Goal: Use online tool/utility: Utilize a website feature to perform a specific function

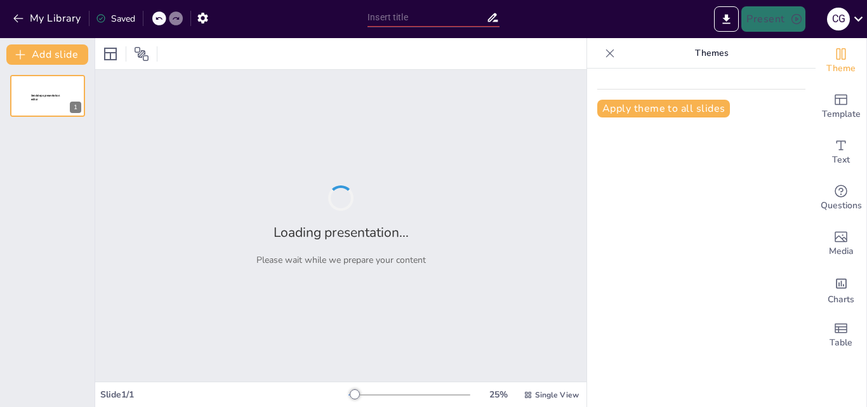
type input "Derechos y Deberes: Explorando la Constitución Nacional"
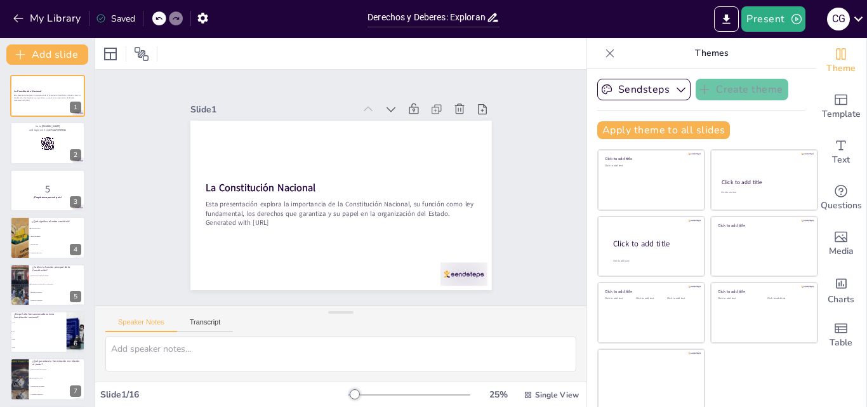
checkbox input "true"
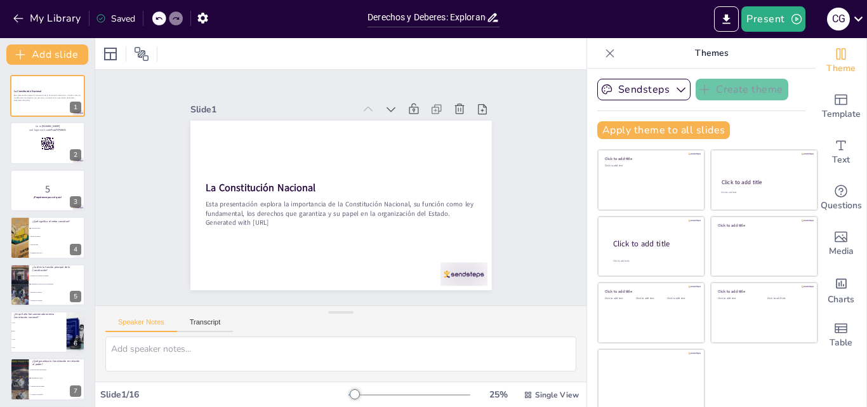
checkbox input "true"
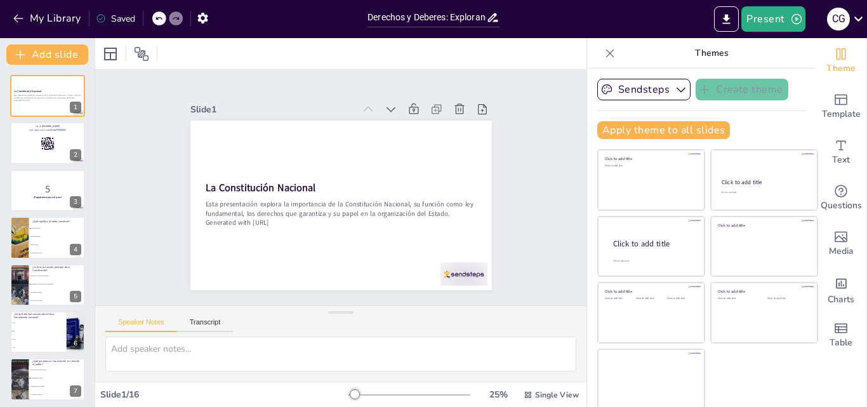
checkbox input "true"
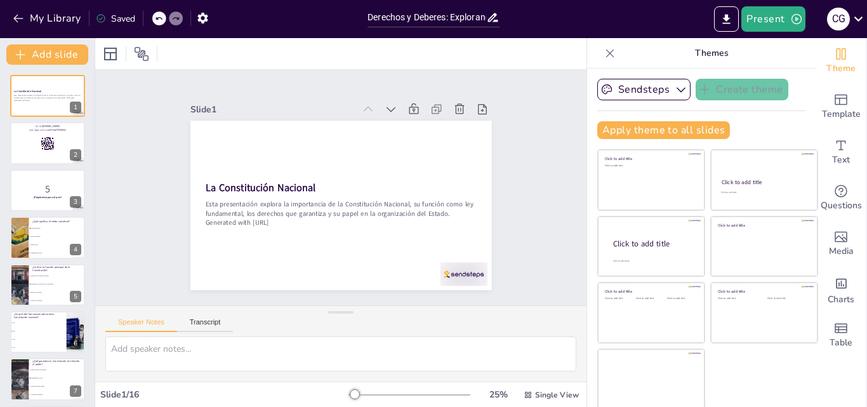
checkbox input "true"
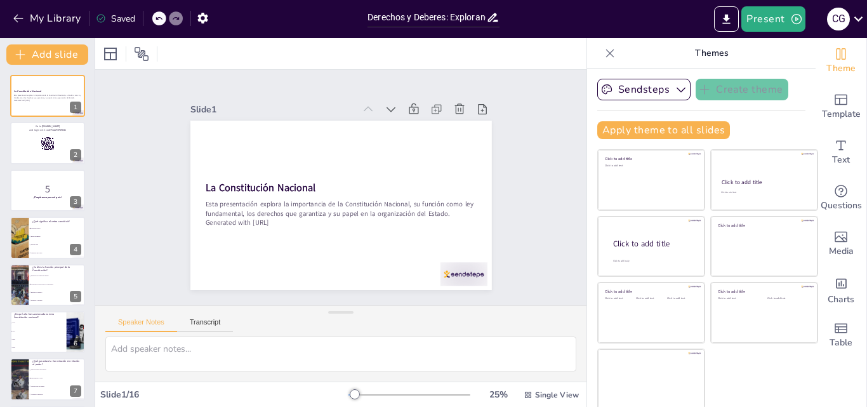
checkbox input "true"
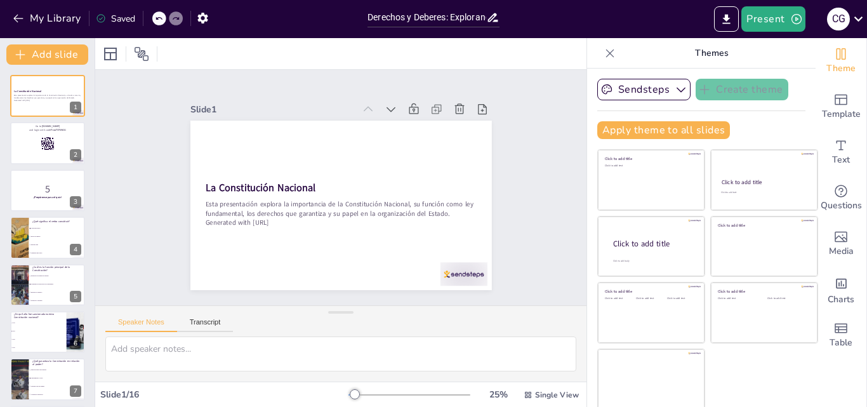
checkbox input "true"
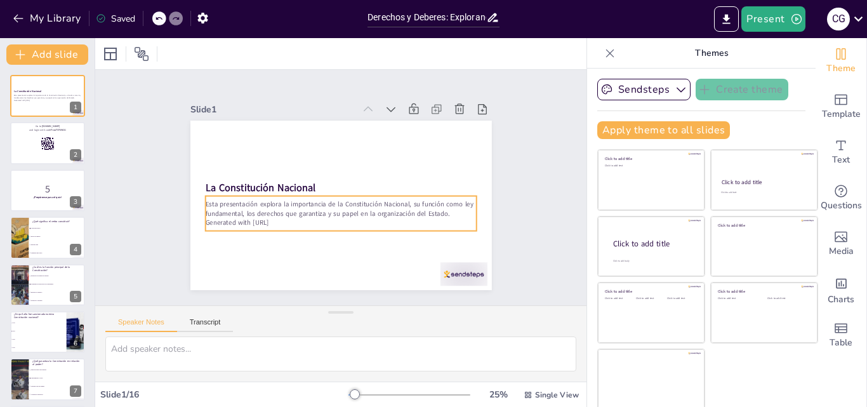
checkbox input "true"
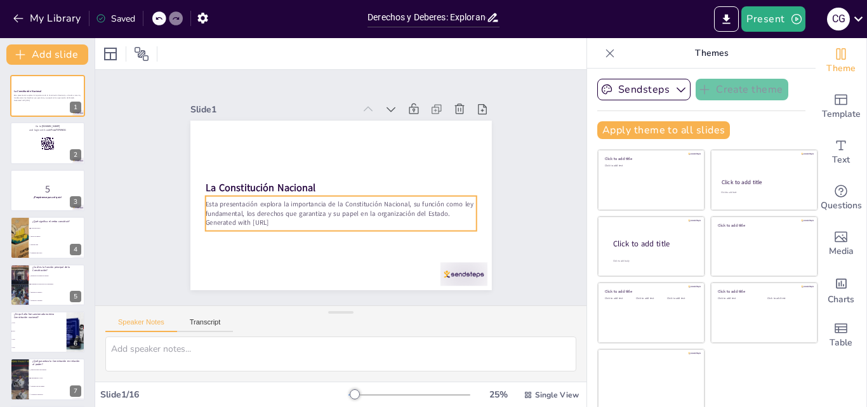
checkbox input "true"
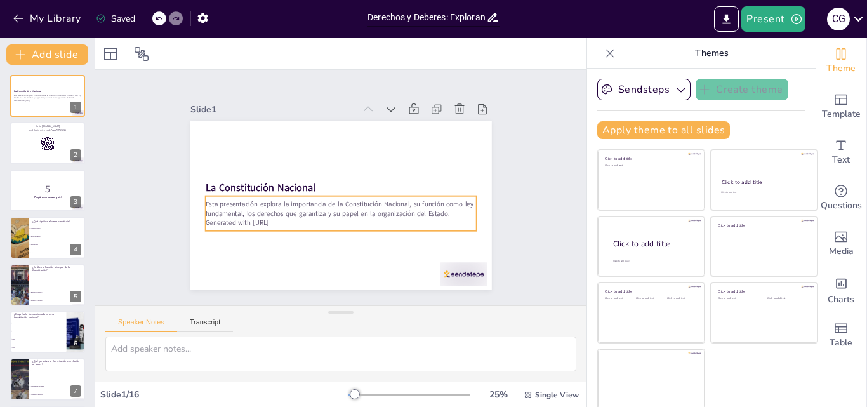
checkbox input "true"
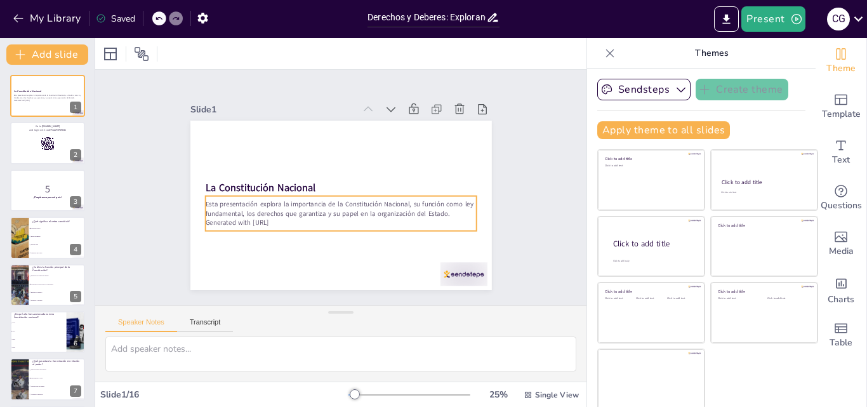
checkbox input "true"
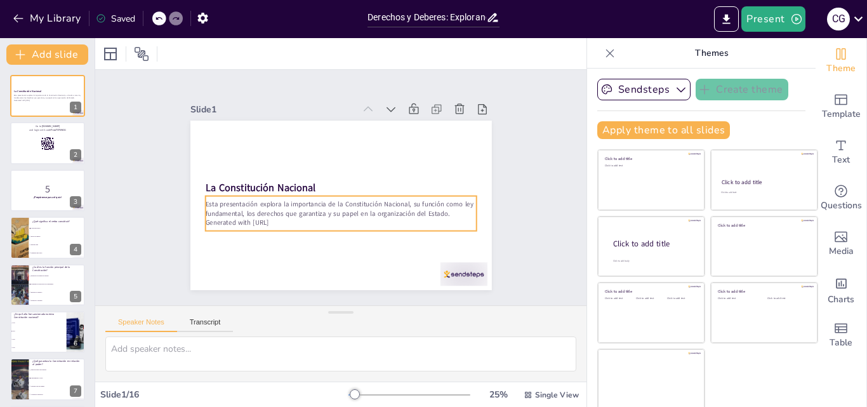
scroll to position [3, 0]
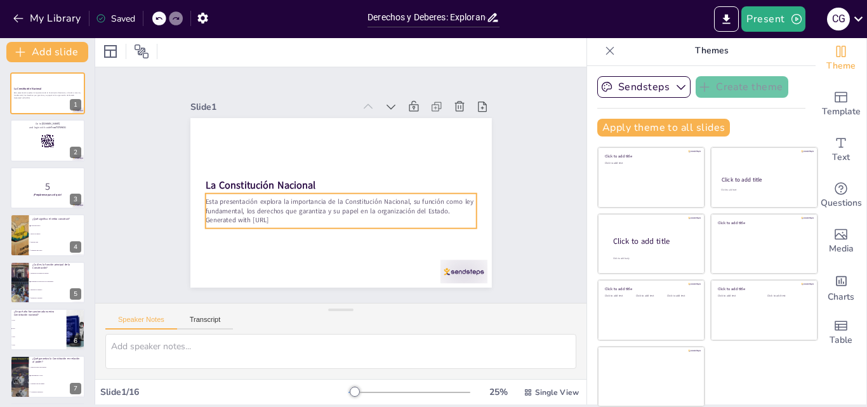
checkbox input "true"
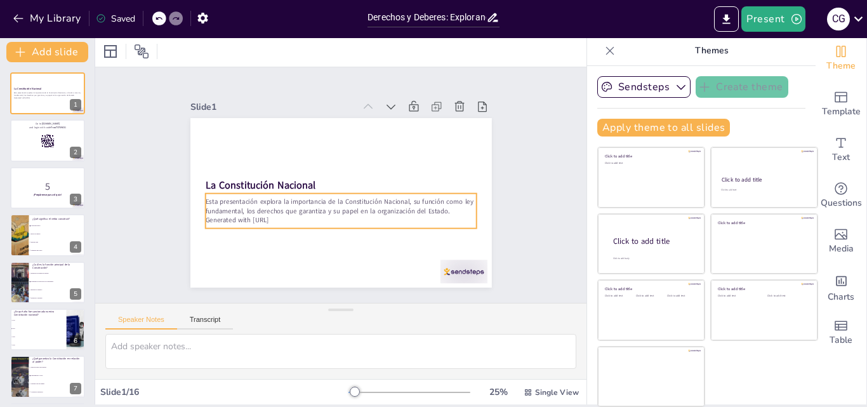
checkbox input "true"
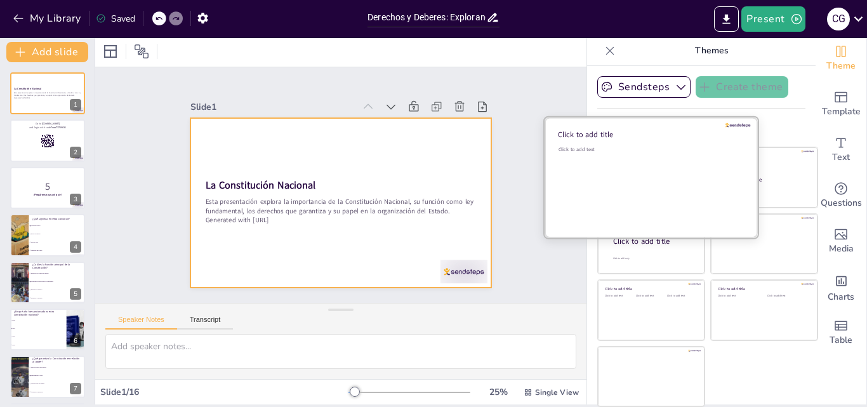
checkbox input "true"
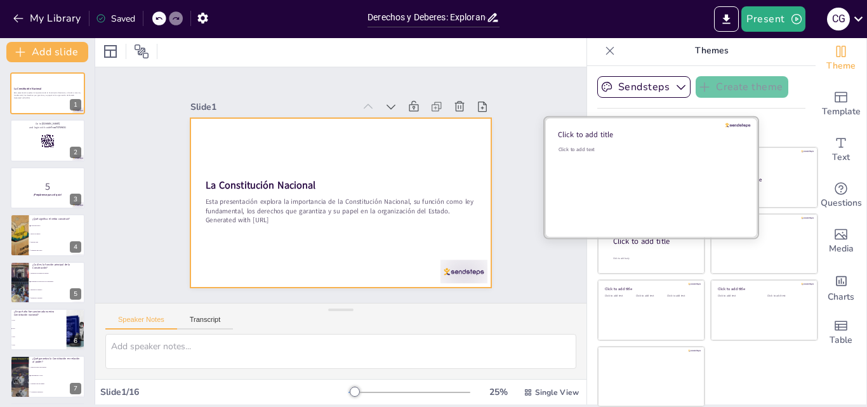
checkbox input "true"
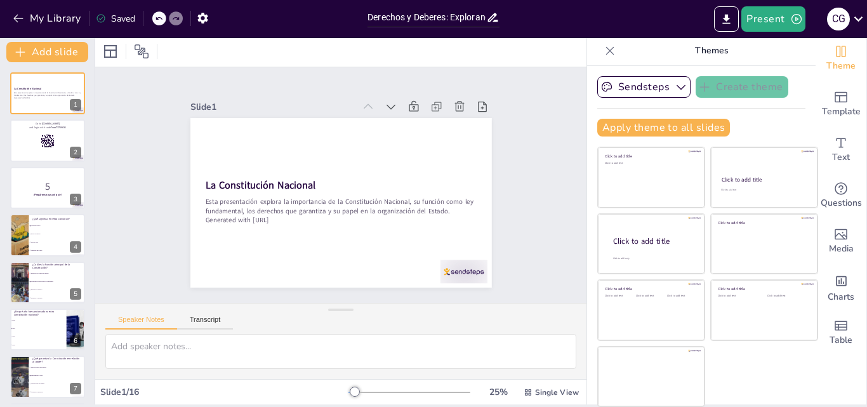
checkbox input "true"
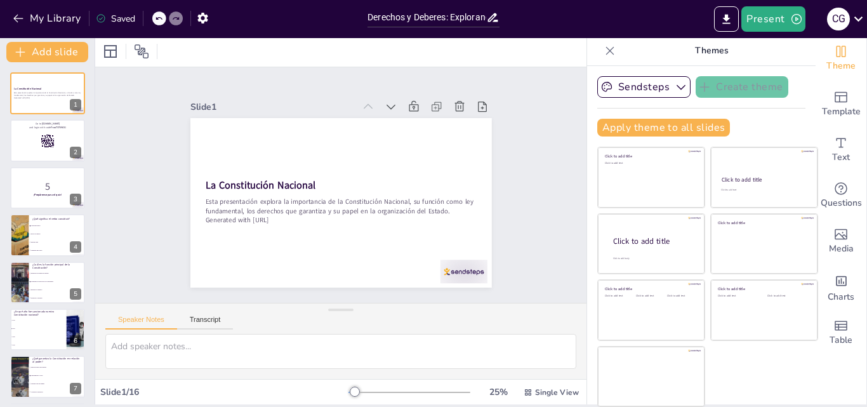
checkbox input "true"
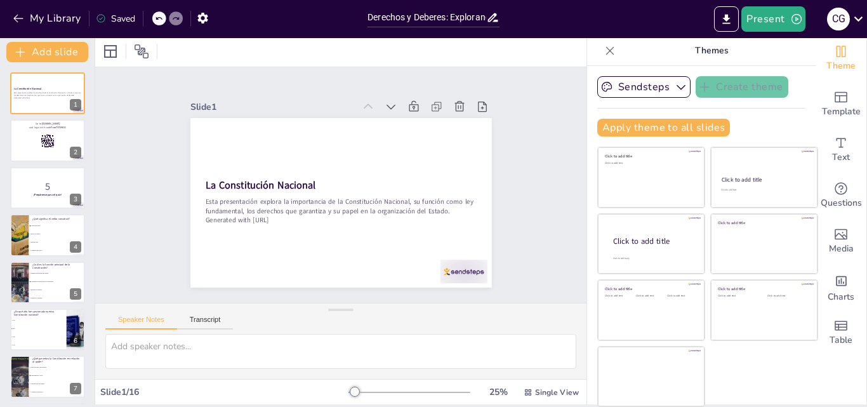
checkbox input "true"
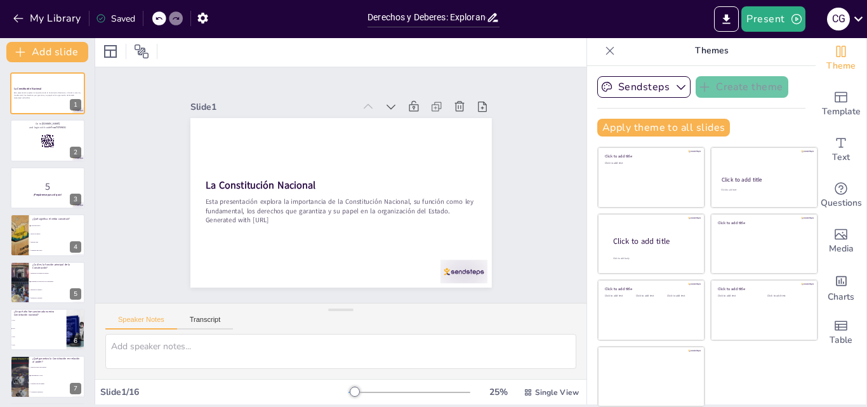
checkbox input "true"
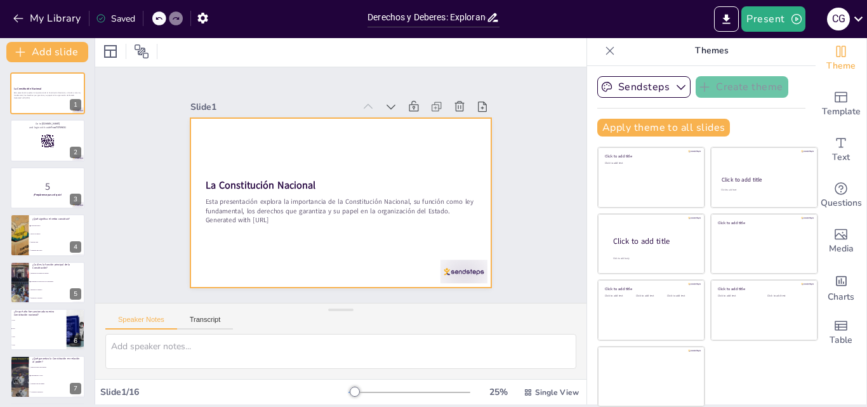
checkbox input "true"
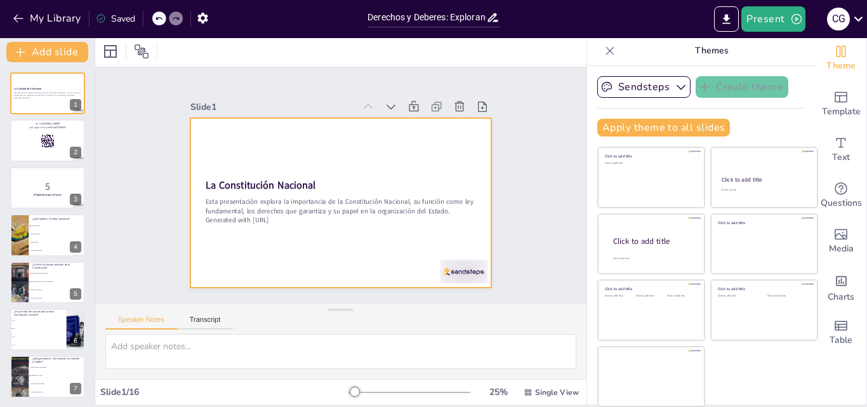
checkbox input "true"
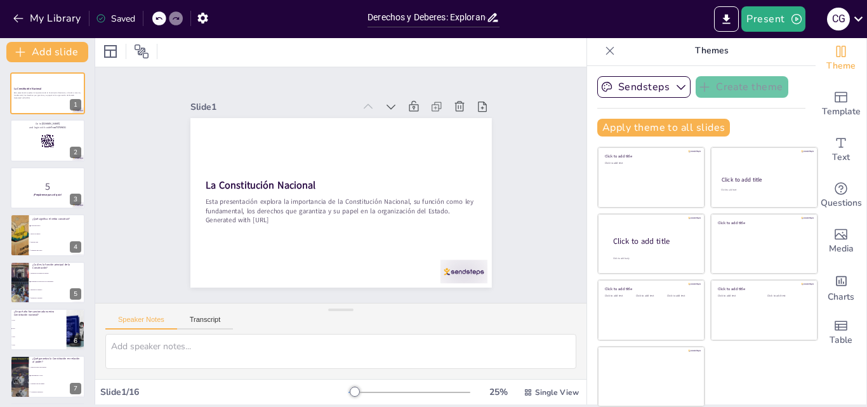
scroll to position [0, 0]
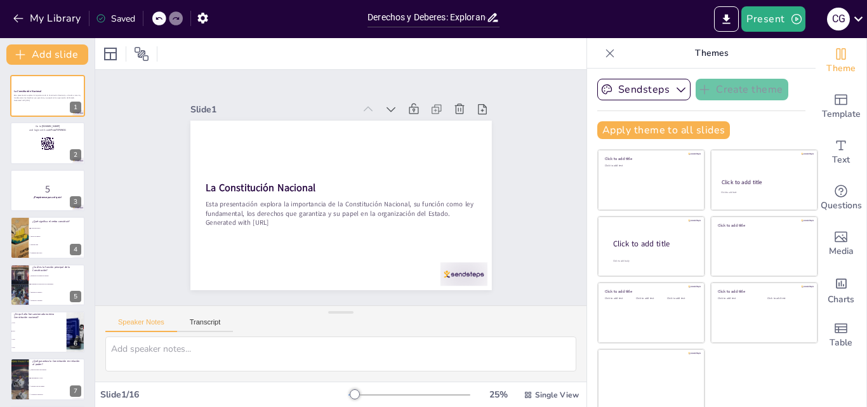
checkbox input "true"
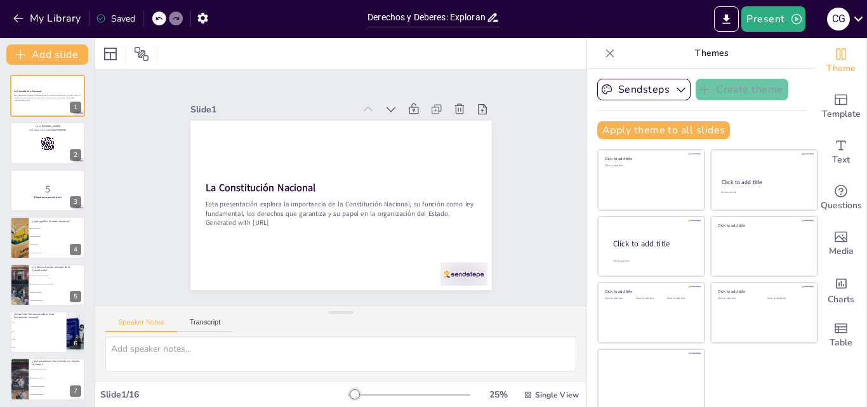
checkbox input "true"
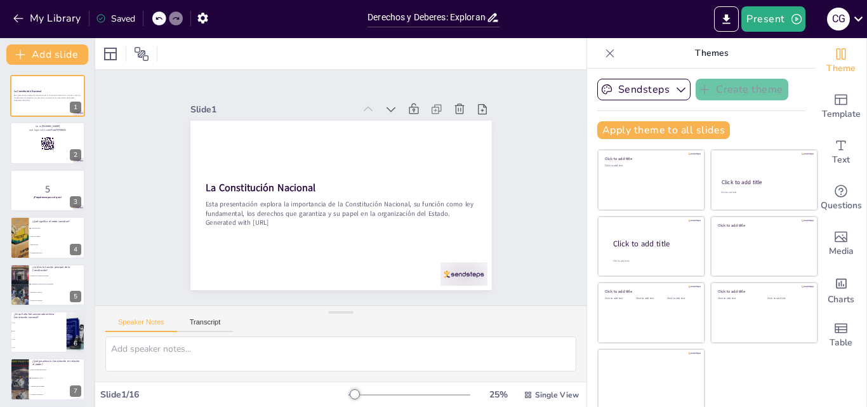
checkbox input "true"
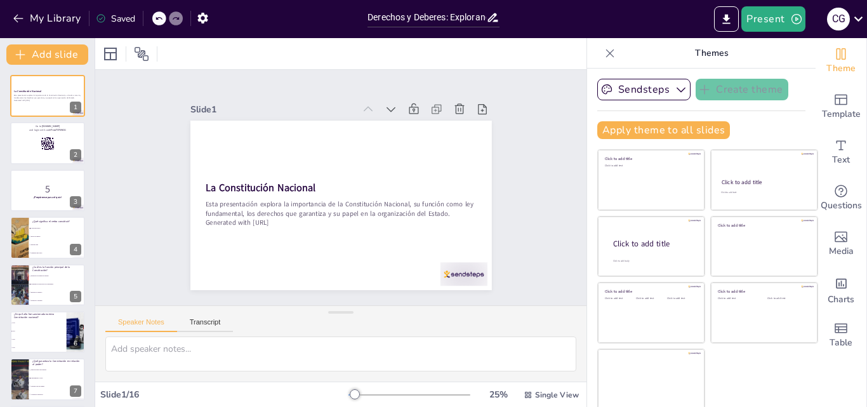
checkbox input "true"
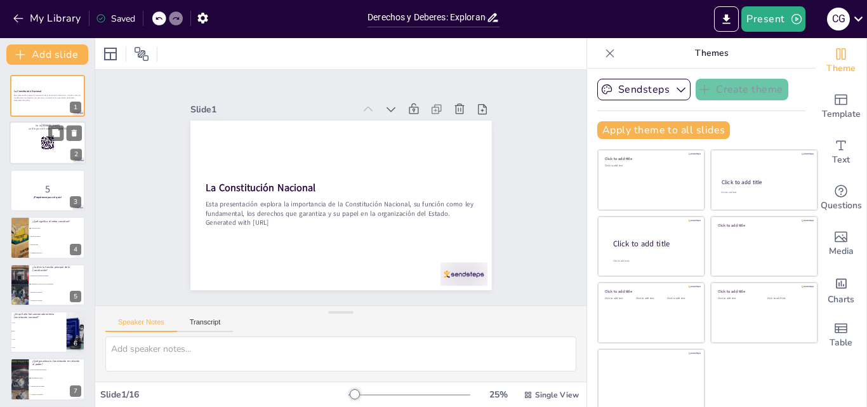
checkbox input "true"
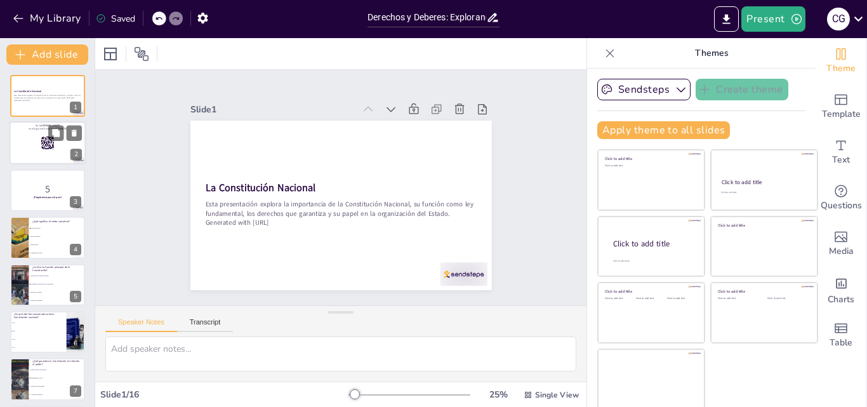
checkbox input "true"
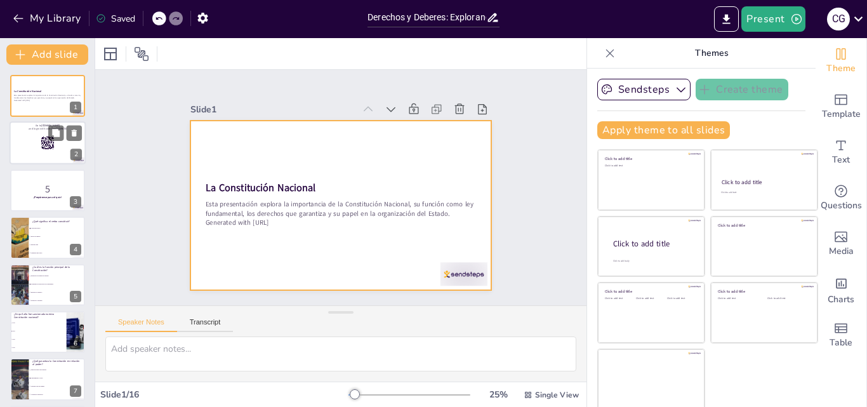
checkbox input "true"
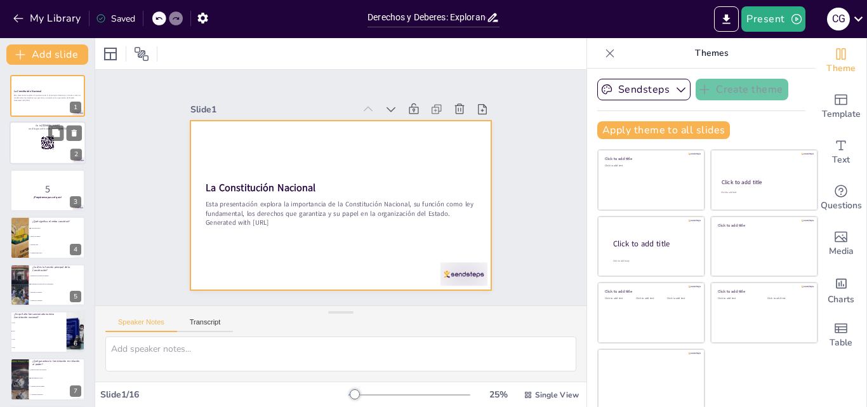
checkbox input "true"
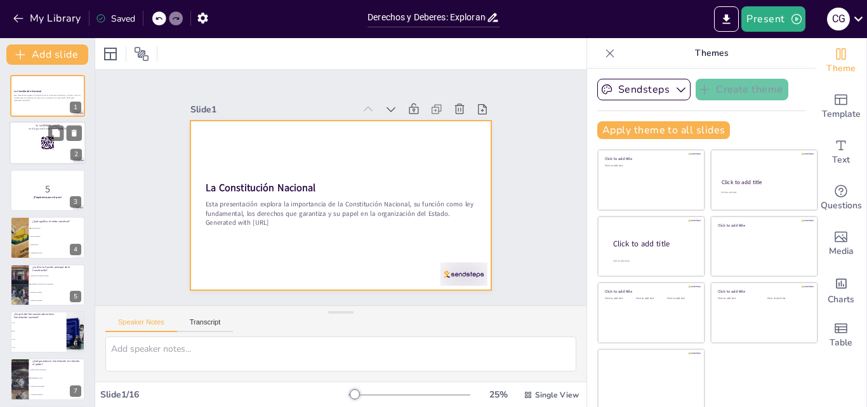
checkbox input "true"
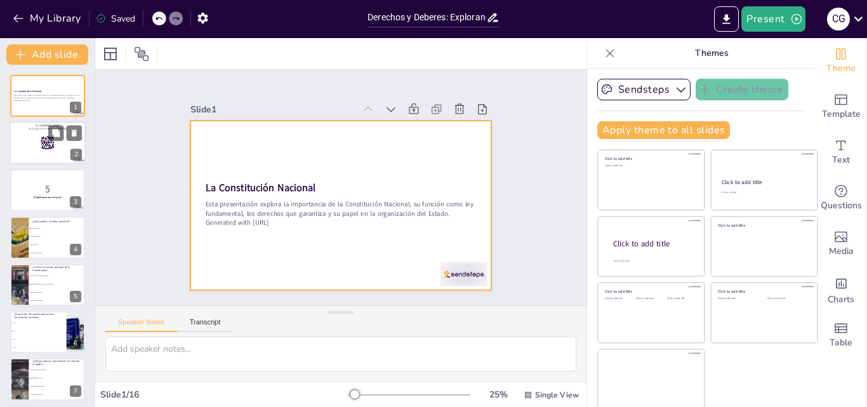
checkbox input "true"
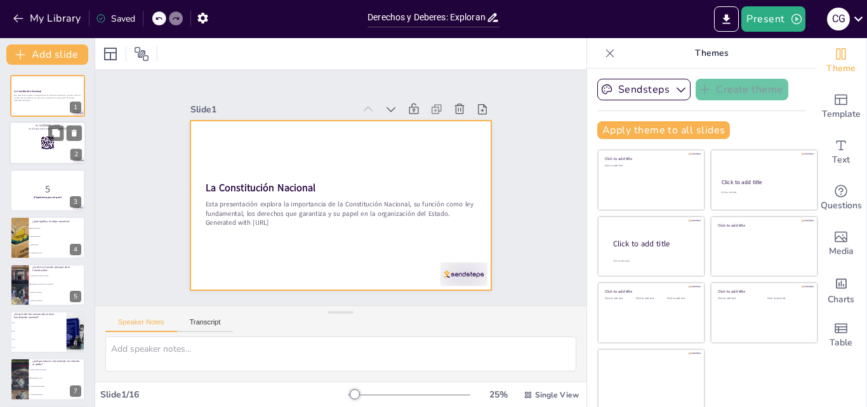
checkbox input "true"
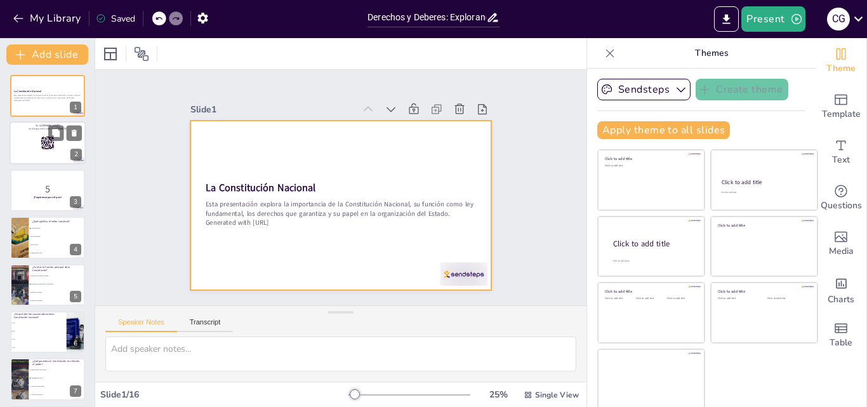
checkbox input "true"
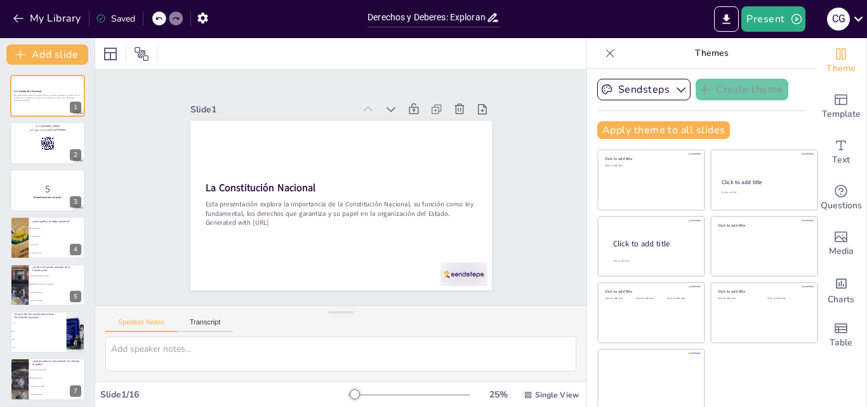
checkbox input "true"
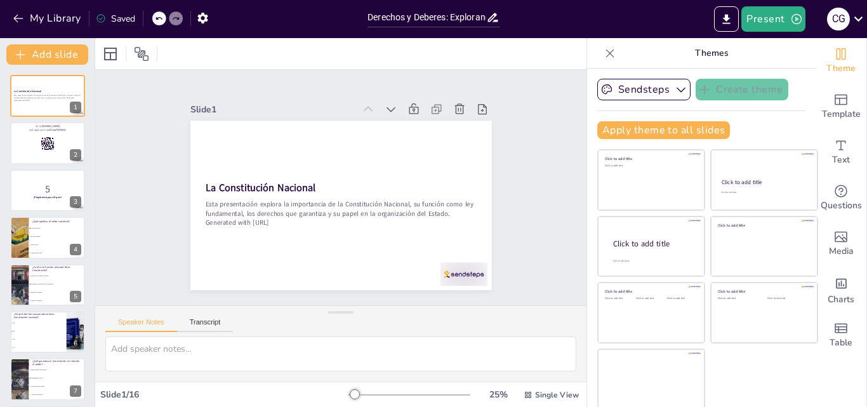
checkbox input "true"
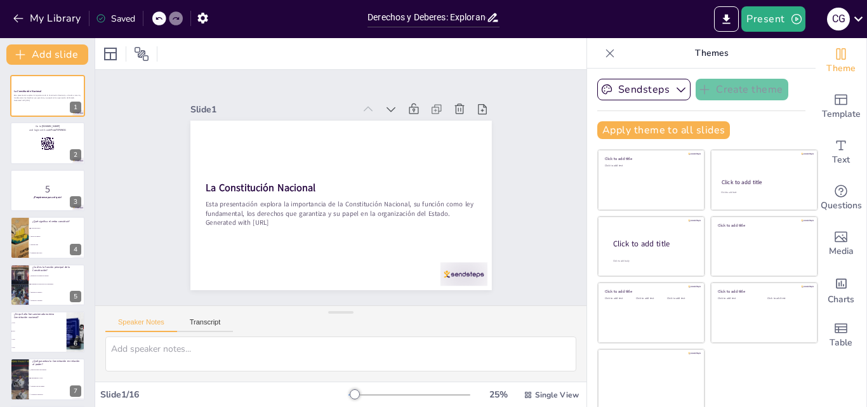
checkbox input "true"
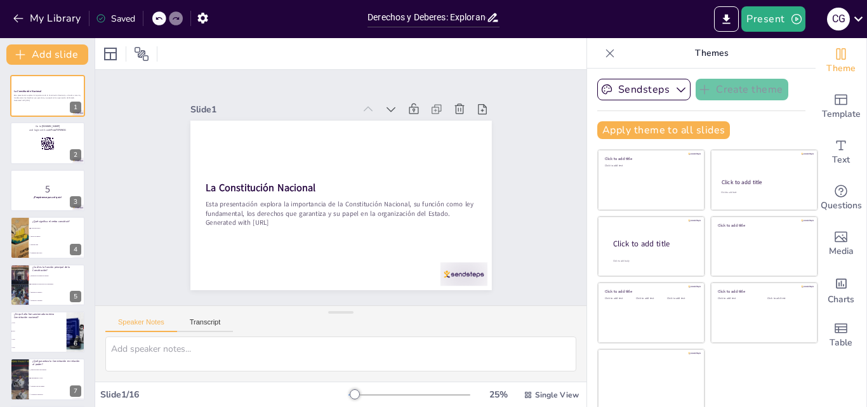
checkbox input "true"
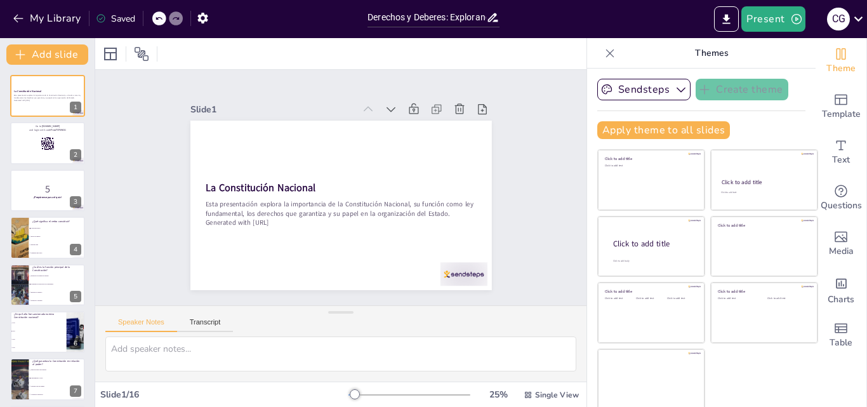
checkbox input "true"
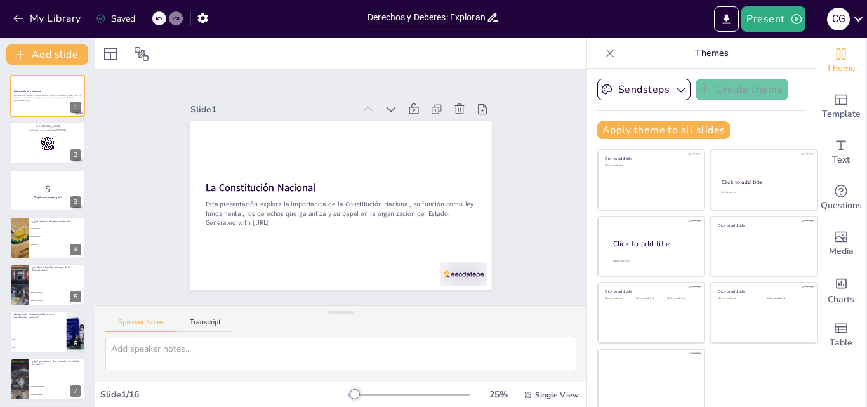
checkbox input "true"
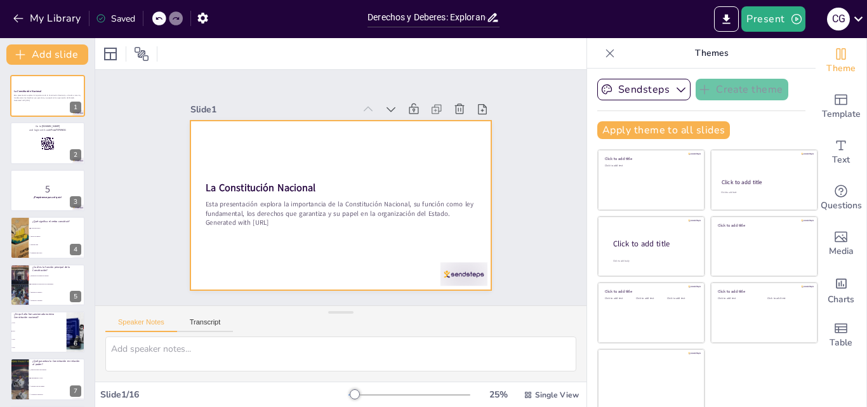
scroll to position [3, 0]
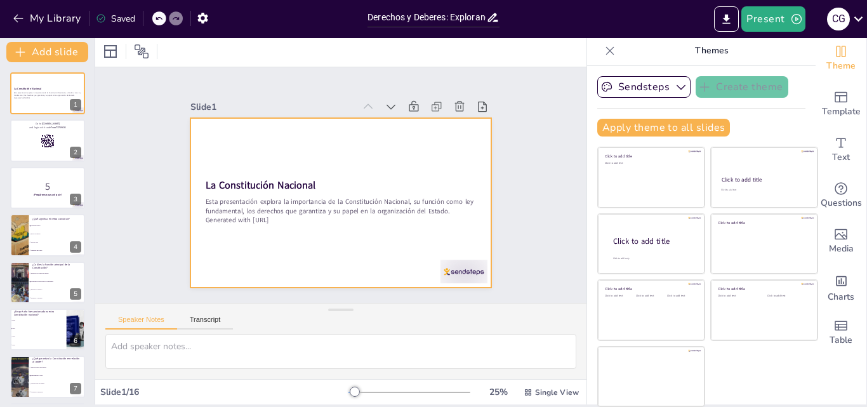
checkbox input "true"
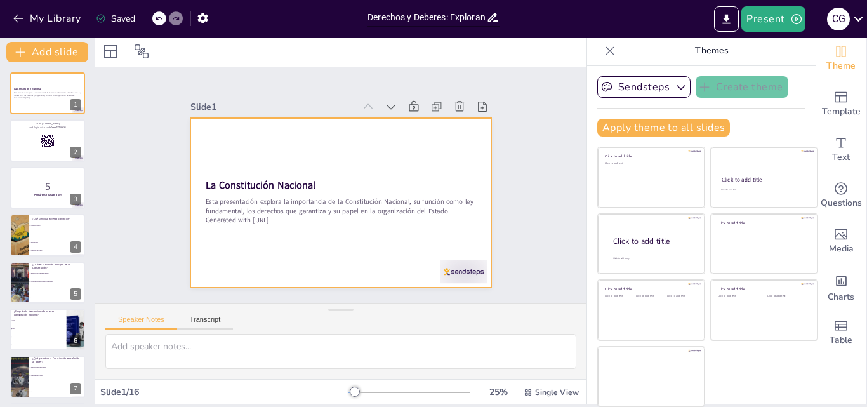
checkbox input "true"
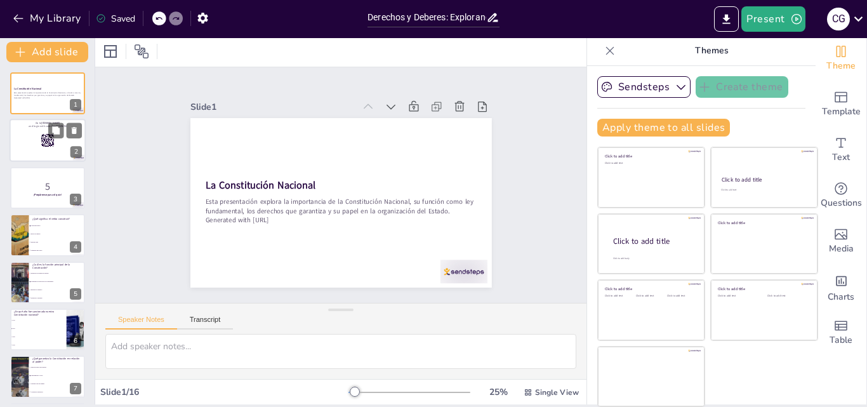
click at [38, 138] on div at bounding box center [48, 140] width 76 height 43
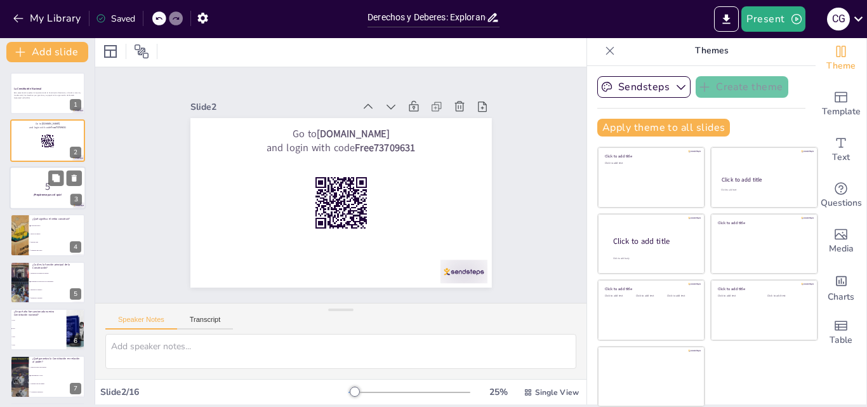
click at [40, 185] on p "5" at bounding box center [47, 186] width 69 height 14
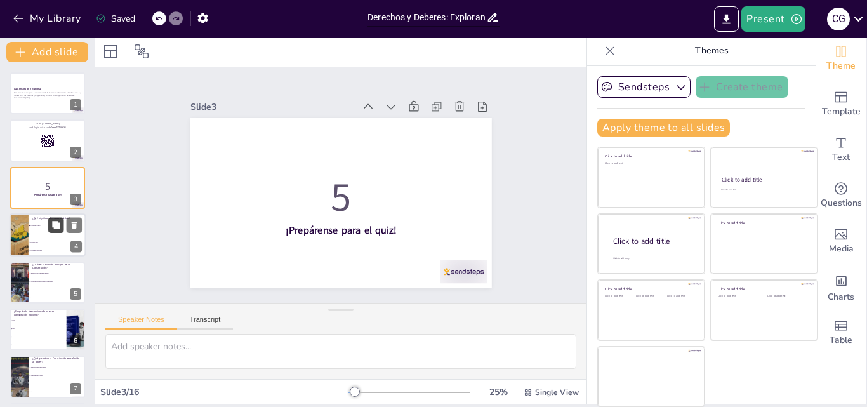
click at [53, 226] on icon at bounding box center [56, 225] width 8 height 8
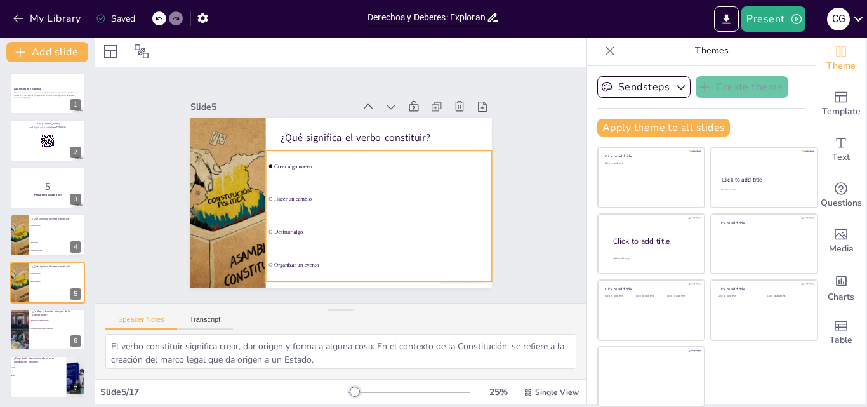
scroll to position [49, 0]
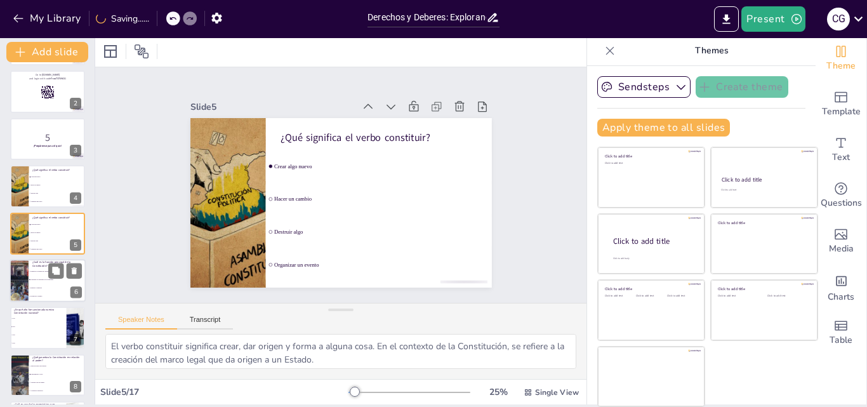
click at [37, 273] on li "Establecer la religión del Estado" at bounding box center [57, 271] width 57 height 8
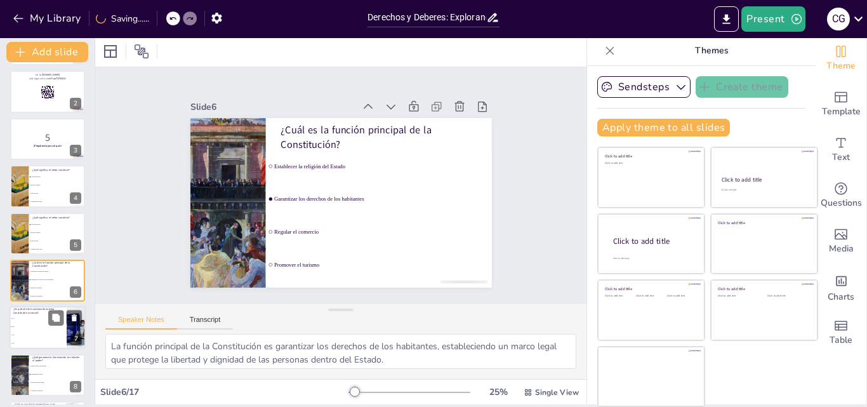
scroll to position [96, 0]
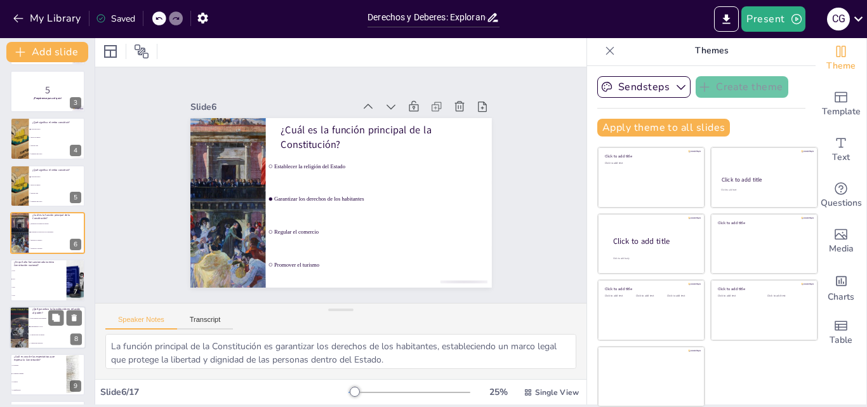
click at [35, 329] on li "Sometimiento a la ley" at bounding box center [57, 326] width 57 height 8
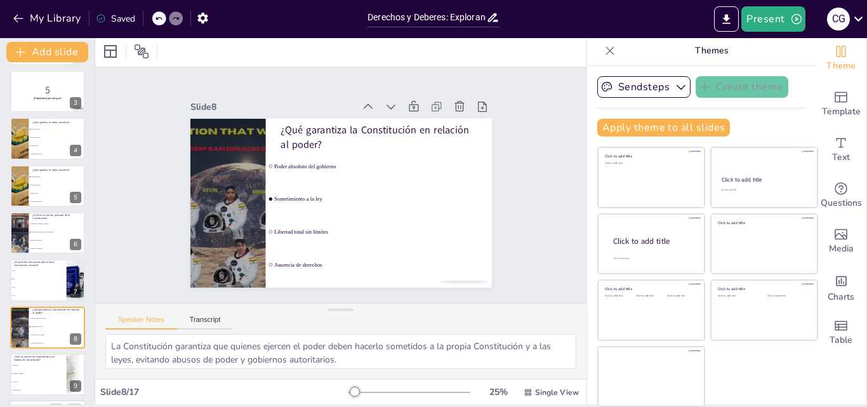
scroll to position [190, 0]
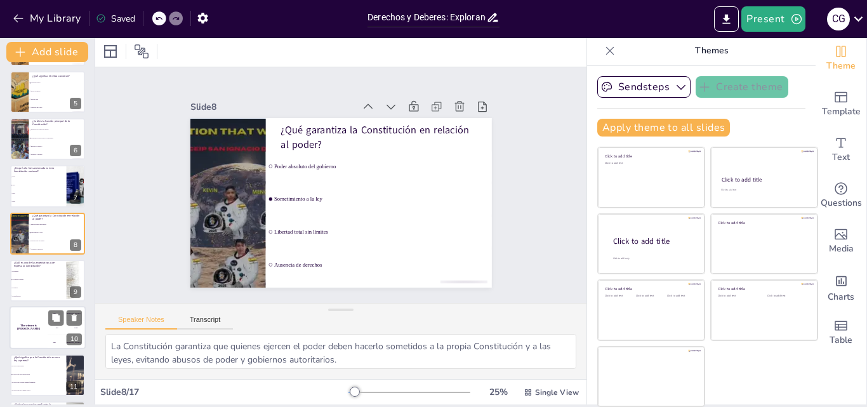
click at [32, 324] on div "The winner is [PERSON_NAME]" at bounding box center [29, 327] width 38 height 43
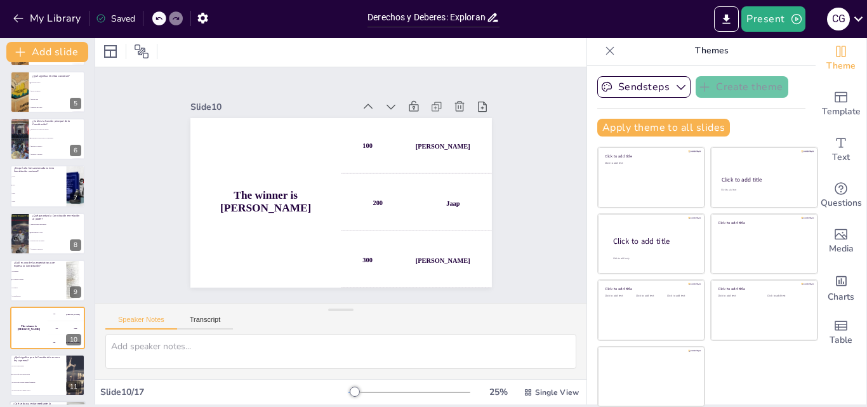
scroll to position [285, 0]
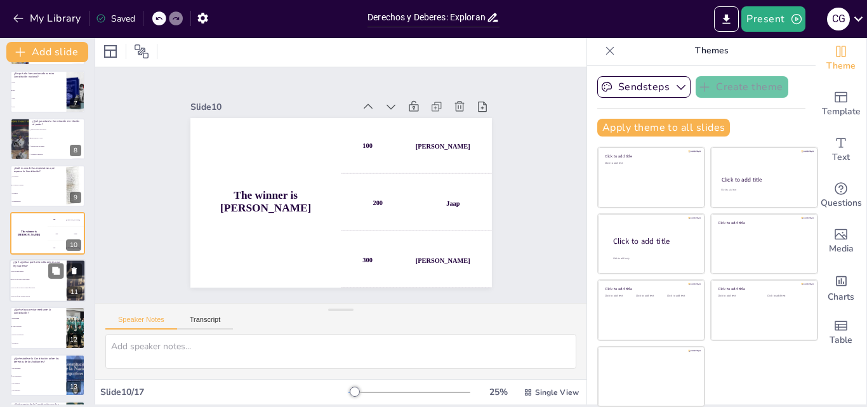
click at [38, 286] on li "Es la ley que se puede cambiar fácilmente" at bounding box center [38, 288] width 57 height 8
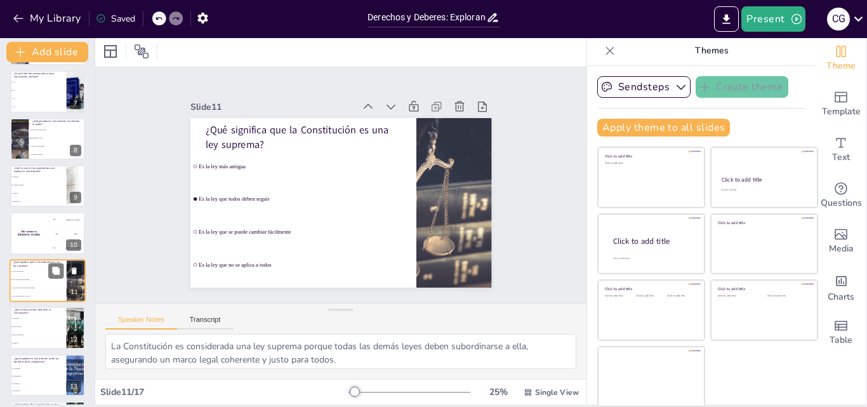
scroll to position [332, 0]
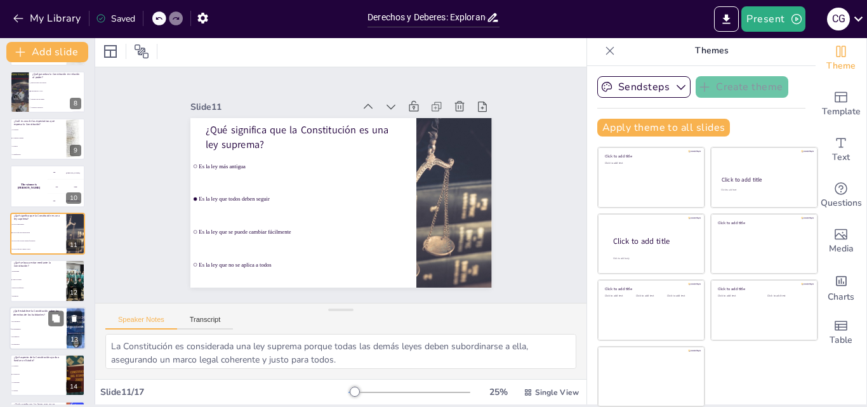
click at [30, 323] on li "Son opcionales" at bounding box center [38, 321] width 57 height 8
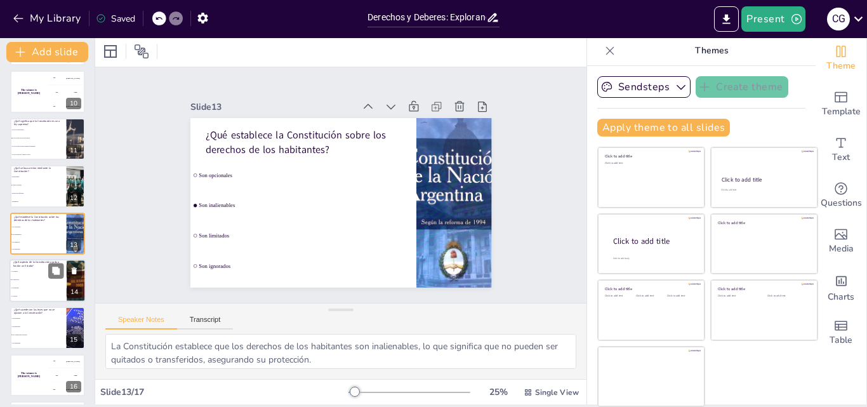
click at [33, 282] on li "Los derechos" at bounding box center [38, 279] width 57 height 8
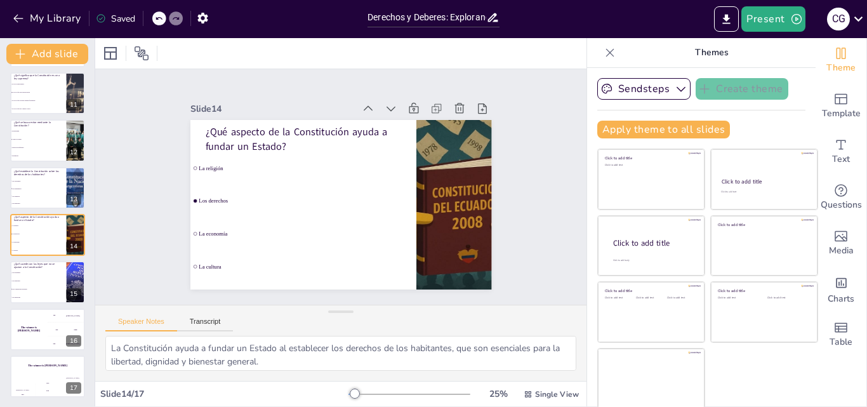
scroll to position [0, 0]
click at [862, 16] on icon at bounding box center [858, 18] width 17 height 17
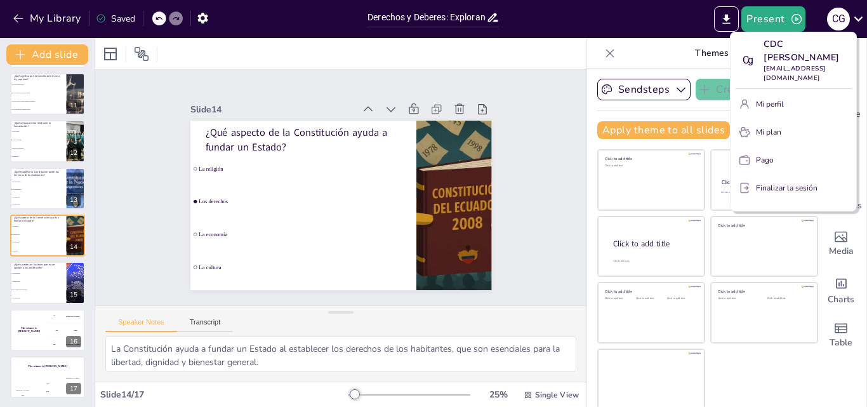
click at [202, 20] on div at bounding box center [433, 203] width 867 height 407
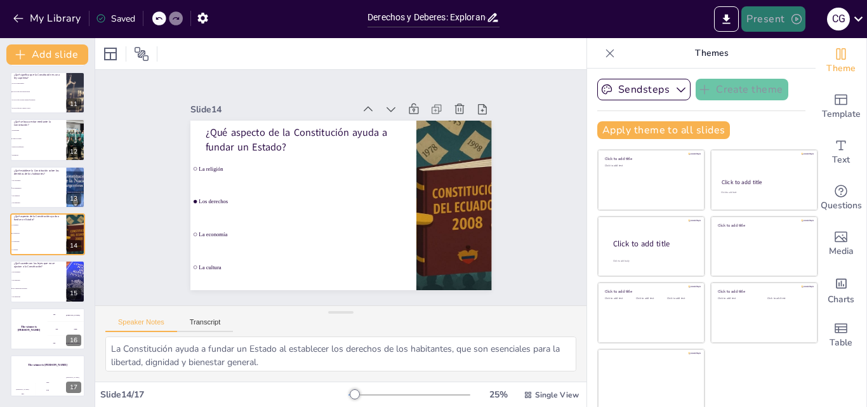
click at [787, 15] on button "Present" at bounding box center [772, 18] width 63 height 25
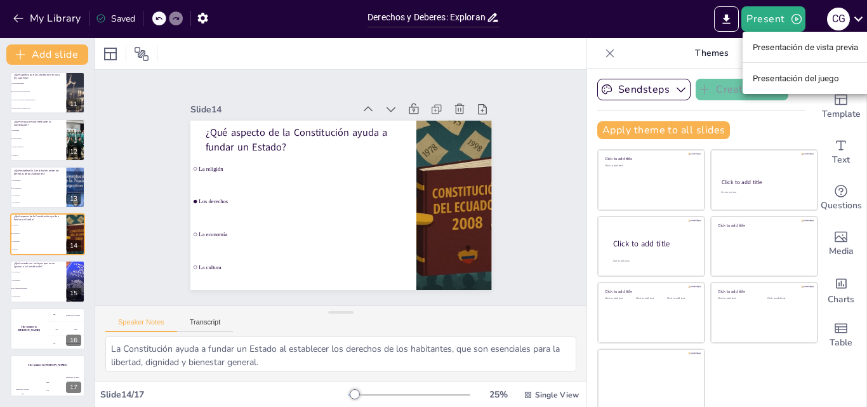
click at [858, 16] on div at bounding box center [433, 203] width 867 height 407
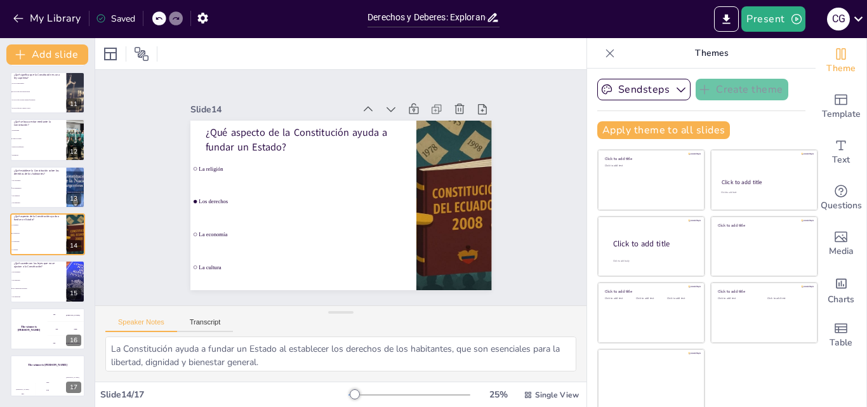
click at [858, 16] on icon at bounding box center [858, 18] width 17 height 17
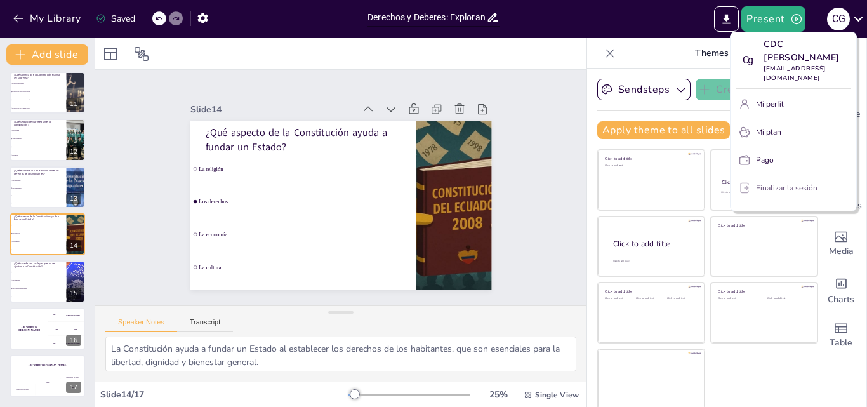
click at [762, 183] on font "Finalizar la sesión" at bounding box center [787, 188] width 62 height 10
